Goal: Task Accomplishment & Management: Manage account settings

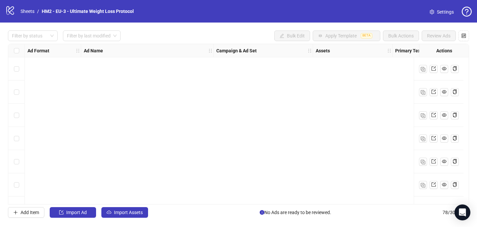
scroll to position [1467, 562]
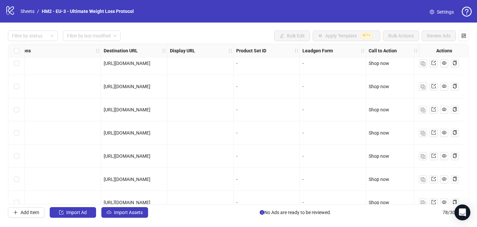
click at [442, 11] on span "Settings" at bounding box center [445, 11] width 17 height 7
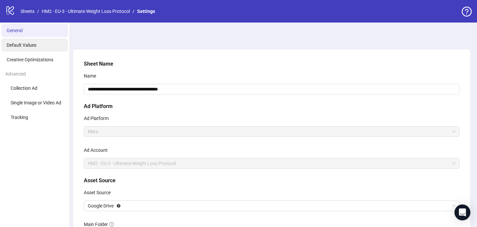
click at [34, 47] on span "Default Values" at bounding box center [22, 44] width 30 height 5
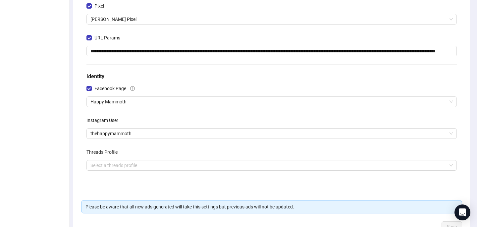
scroll to position [164, 0]
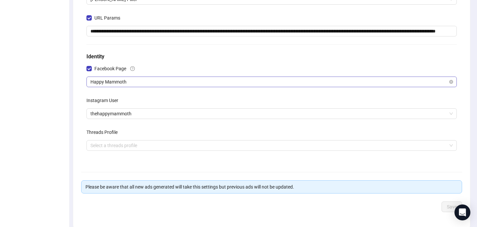
click at [143, 83] on span "Happy Mammoth" at bounding box center [271, 82] width 362 height 10
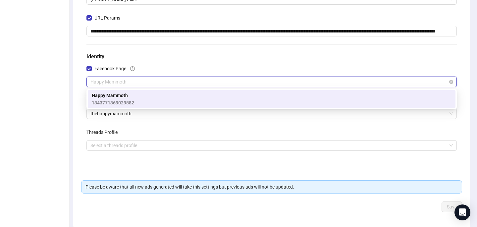
type input "*"
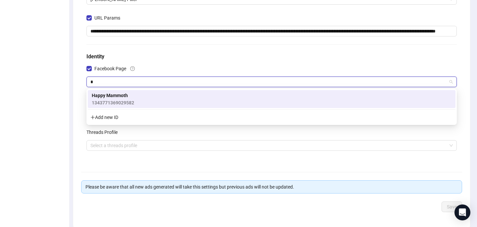
click at [109, 117] on div "Add new ID" at bounding box center [272, 117] width 368 height 13
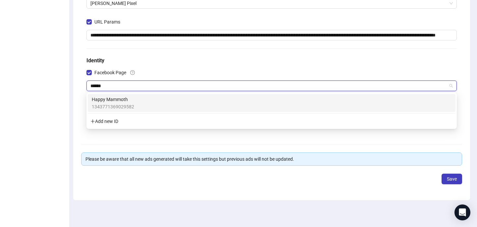
click at [113, 120] on div "Add new ID" at bounding box center [272, 121] width 368 height 13
type input "**********"
